Goal: Task Accomplishment & Management: Use online tool/utility

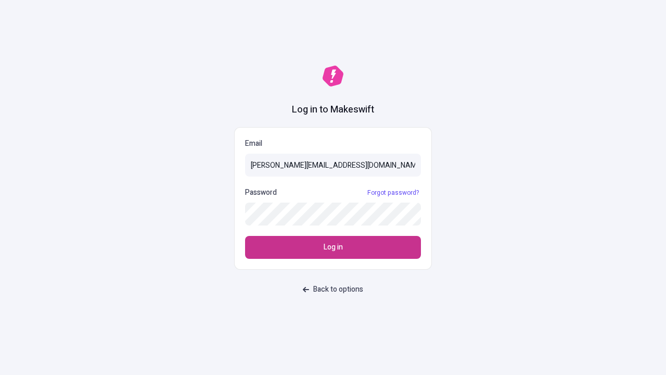
click at [333, 247] on span "Log in" at bounding box center [333, 247] width 19 height 11
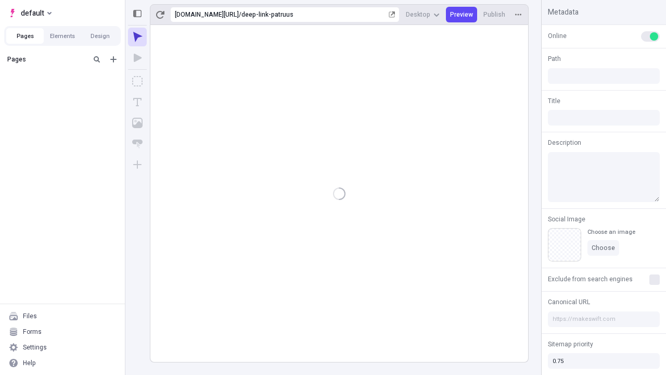
type input "/deep-link-patruus"
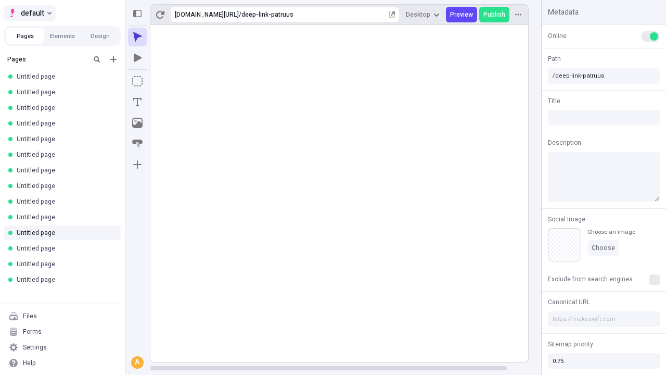
click at [29, 13] on span "default" at bounding box center [32, 13] width 23 height 12
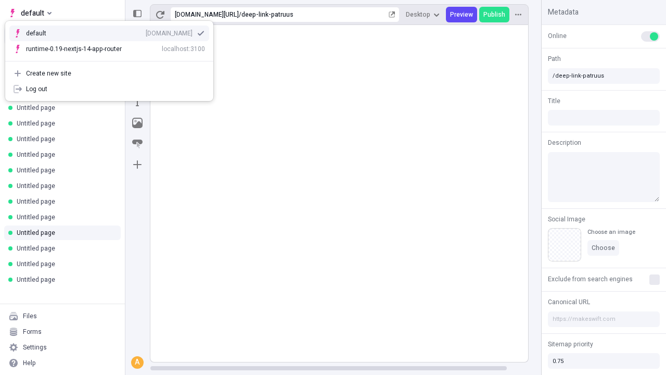
click at [146, 31] on div "qee9k4dy7d.staging.makeswift.site" at bounding box center [169, 33] width 47 height 8
click at [113, 59] on icon "Add new" at bounding box center [113, 59] width 6 height 6
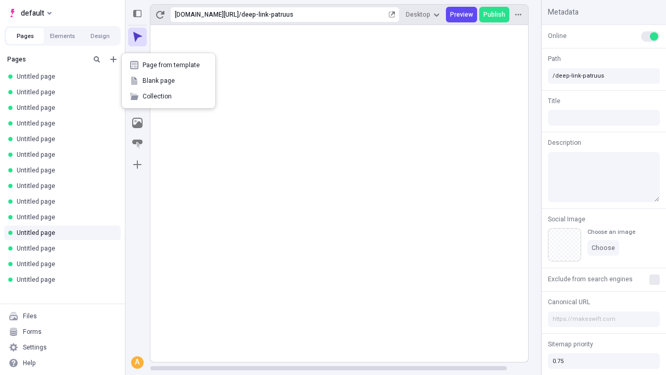
click at [169, 81] on span "Blank page" at bounding box center [175, 81] width 65 height 8
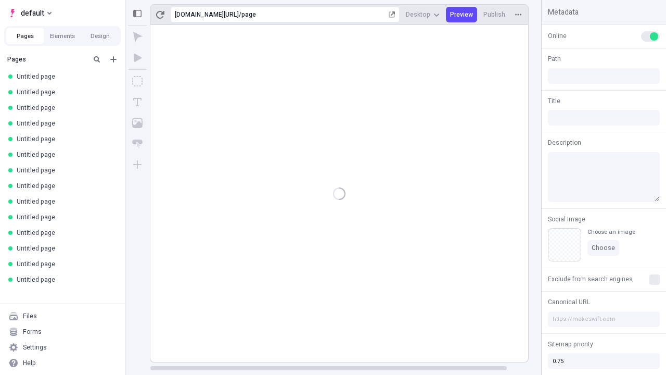
type input "/page"
